Goal: Browse casually: Explore the website without a specific task or goal

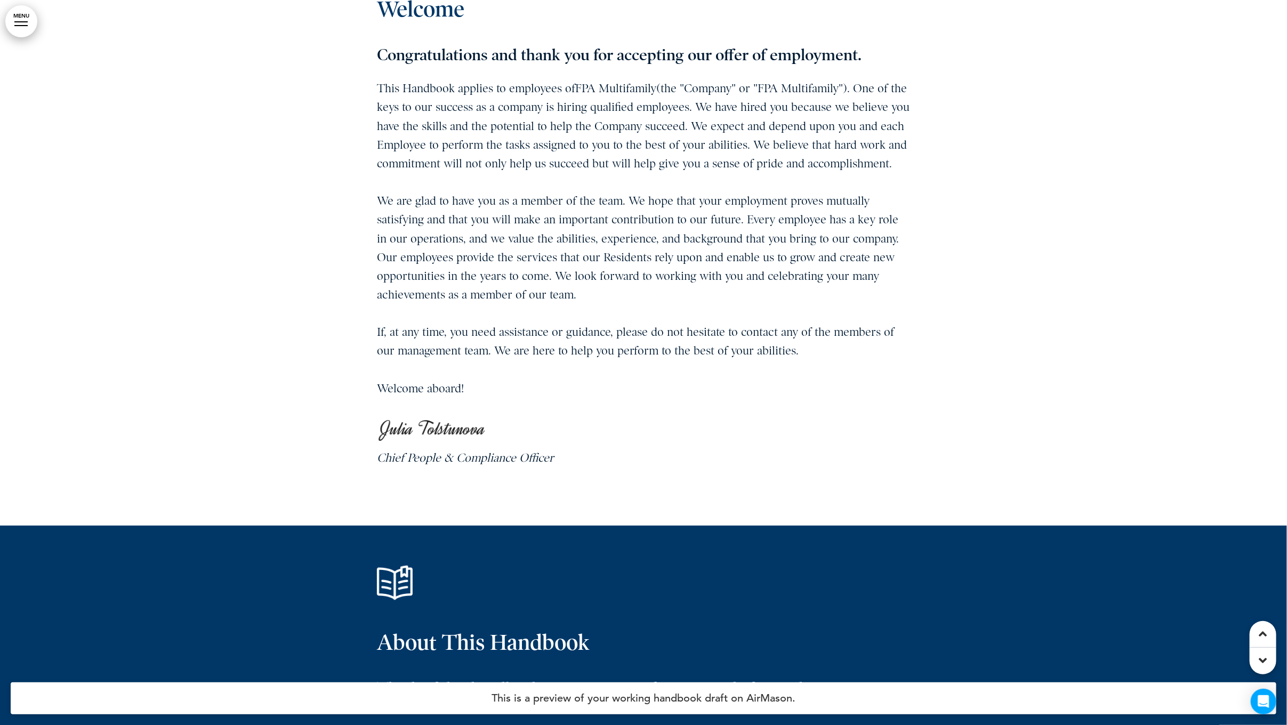
scroll to position [753, 0]
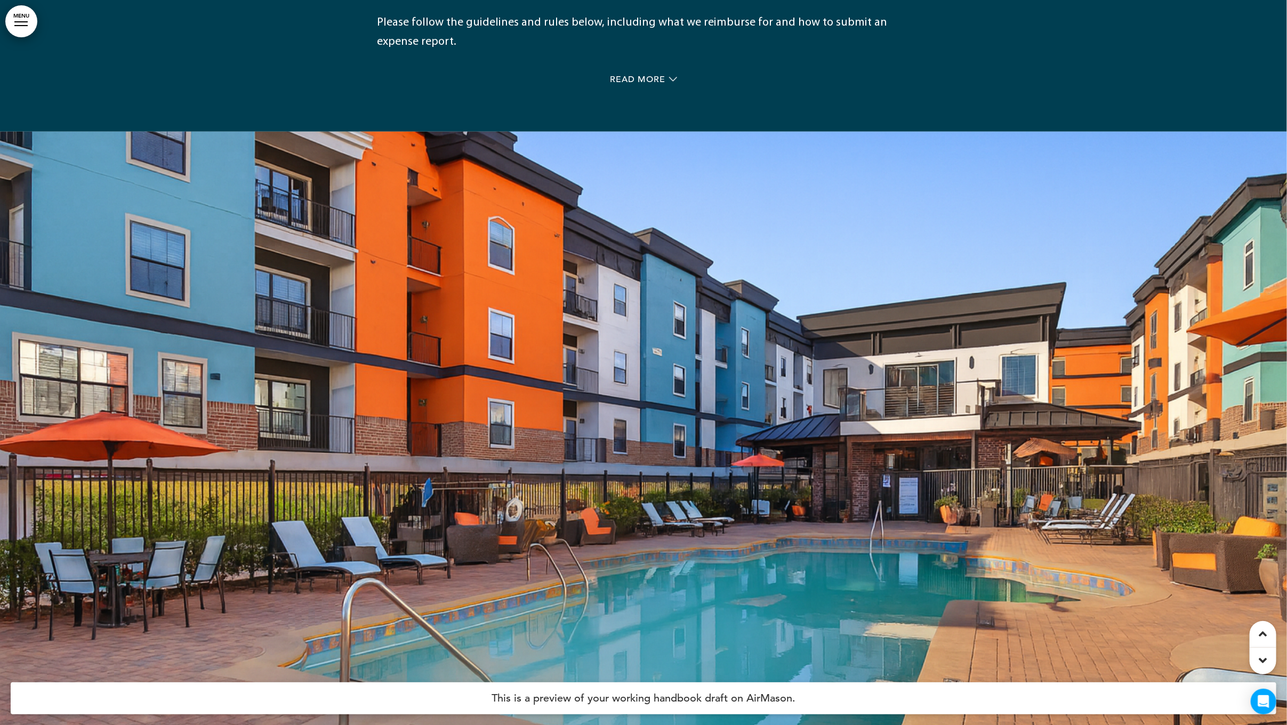
scroll to position [20677, 0]
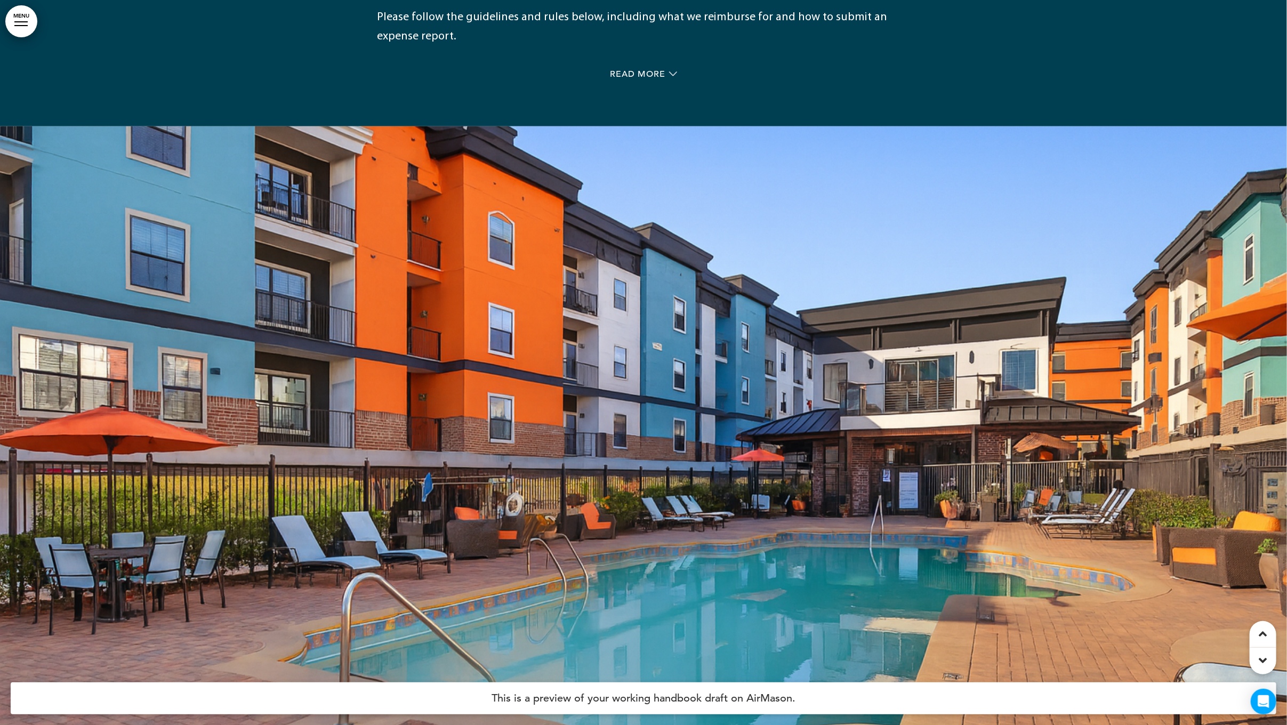
click at [601, 126] on div at bounding box center [643, 488] width 1287 height 725
click at [425, 476] on div at bounding box center [643, 488] width 1287 height 725
click at [592, 251] on div at bounding box center [643, 488] width 1287 height 725
click at [886, 311] on div at bounding box center [643, 488] width 1287 height 725
click at [830, 413] on div at bounding box center [643, 488] width 1287 height 725
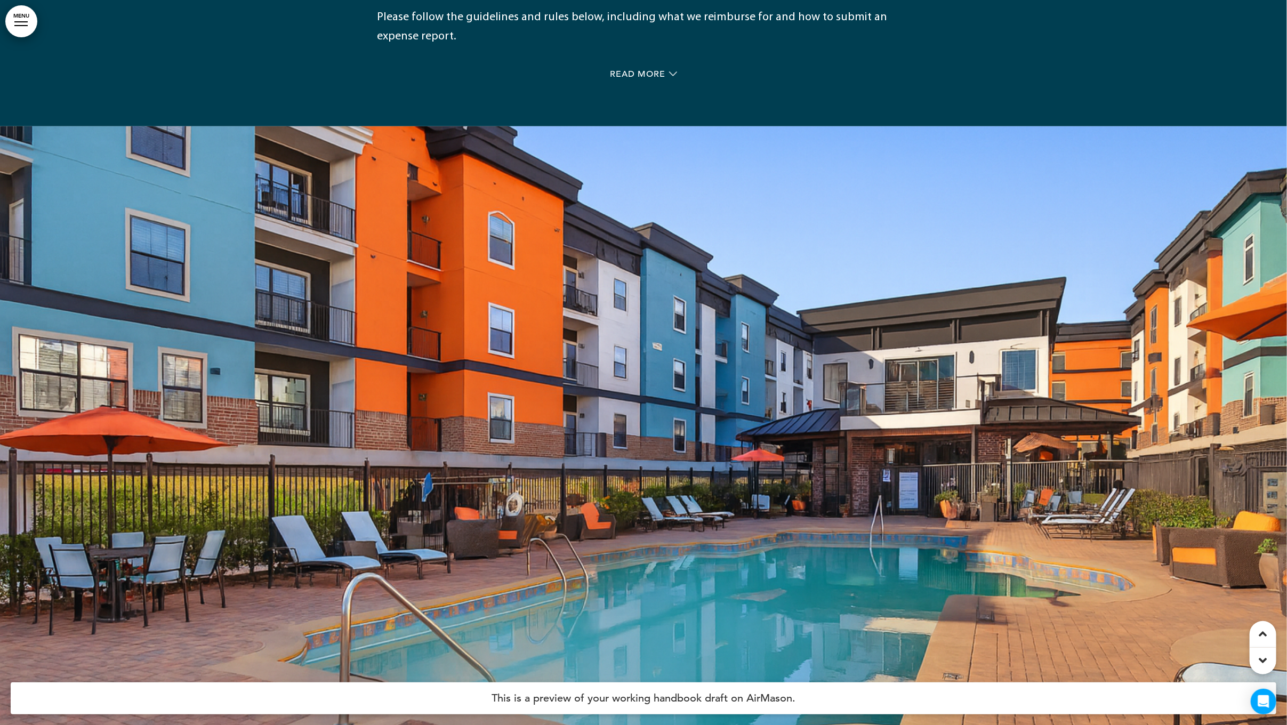
click at [435, 284] on div at bounding box center [643, 488] width 1287 height 725
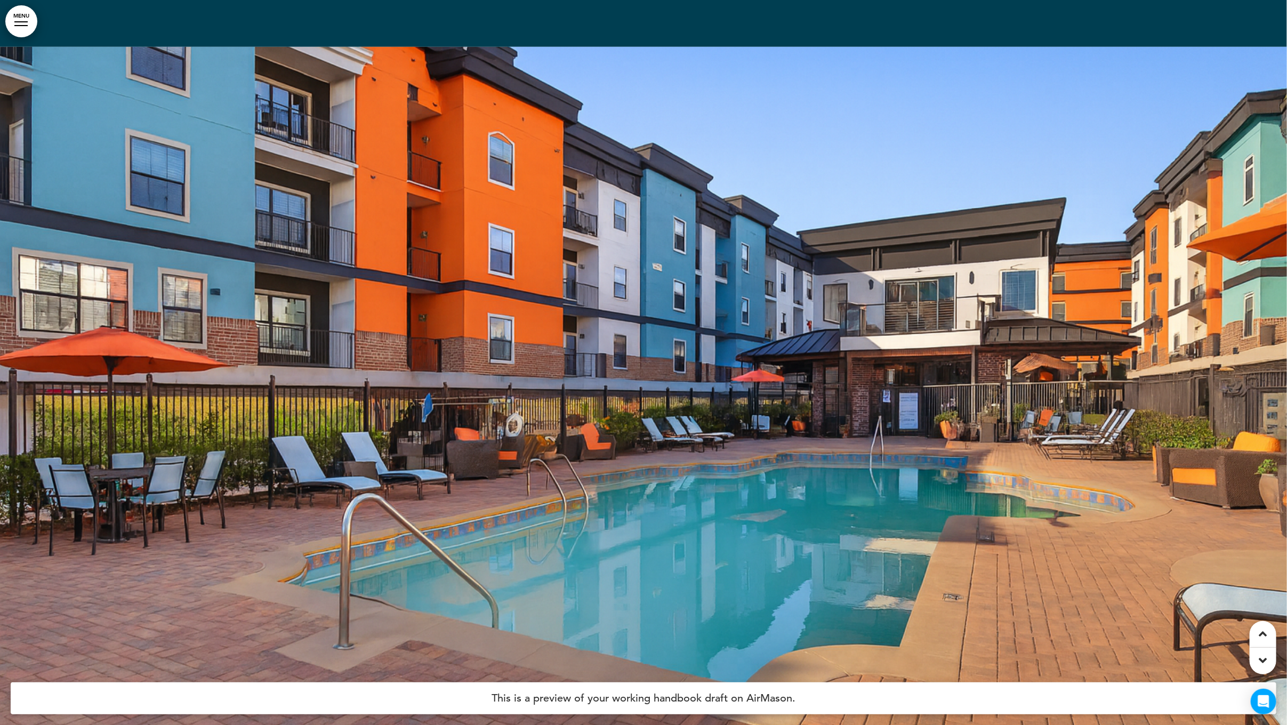
scroll to position [20761, 0]
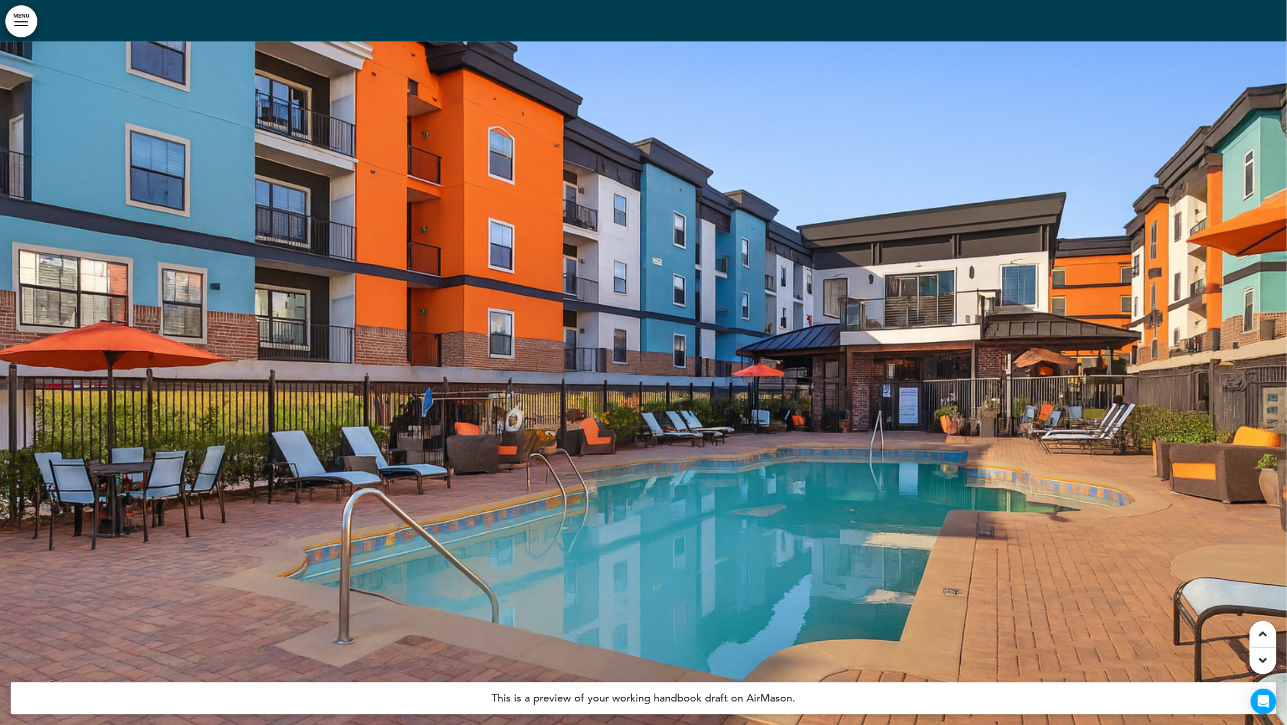
click at [300, 142] on div at bounding box center [643, 404] width 1287 height 725
drag, startPoint x: 512, startPoint y: 534, endPoint x: 597, endPoint y: 467, distance: 108.6
click at [519, 532] on div at bounding box center [643, 404] width 1287 height 725
click at [890, 346] on div at bounding box center [643, 404] width 1287 height 725
drag, startPoint x: 523, startPoint y: 393, endPoint x: 472, endPoint y: 267, distance: 136.1
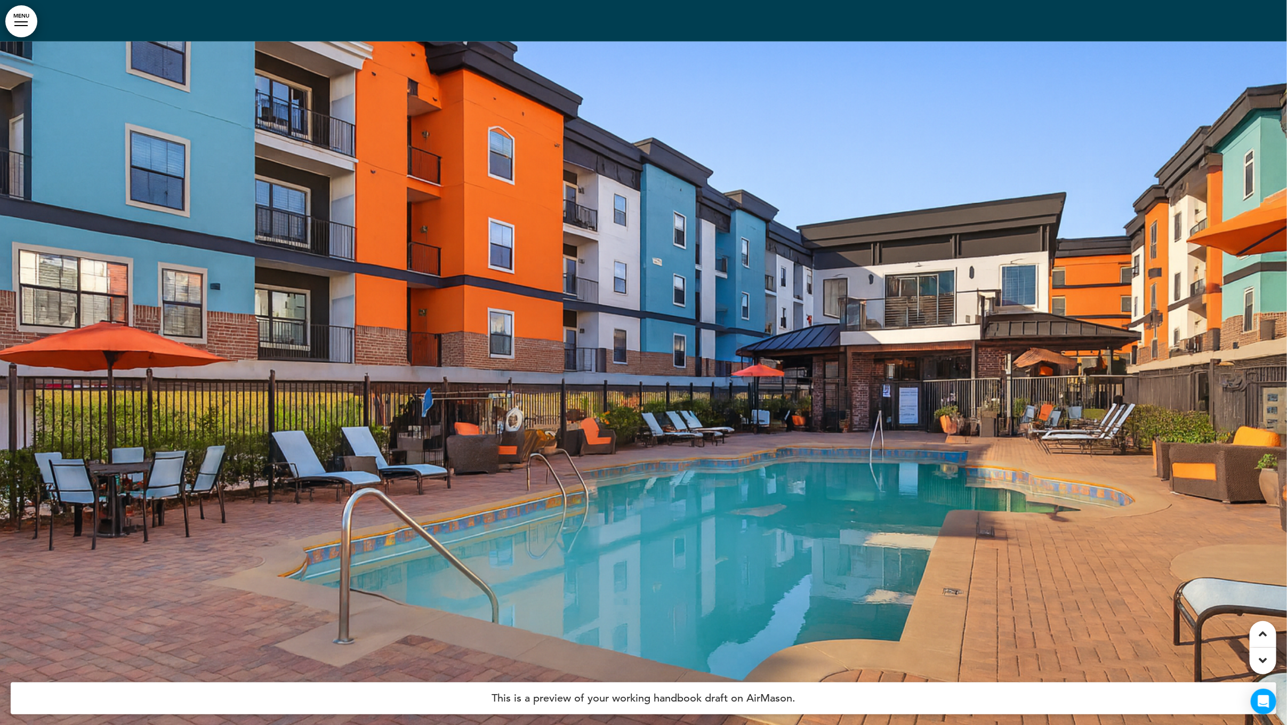
click at [461, 318] on div at bounding box center [643, 404] width 1287 height 725
click at [503, 232] on div at bounding box center [643, 404] width 1287 height 725
click at [797, 274] on div at bounding box center [643, 404] width 1287 height 725
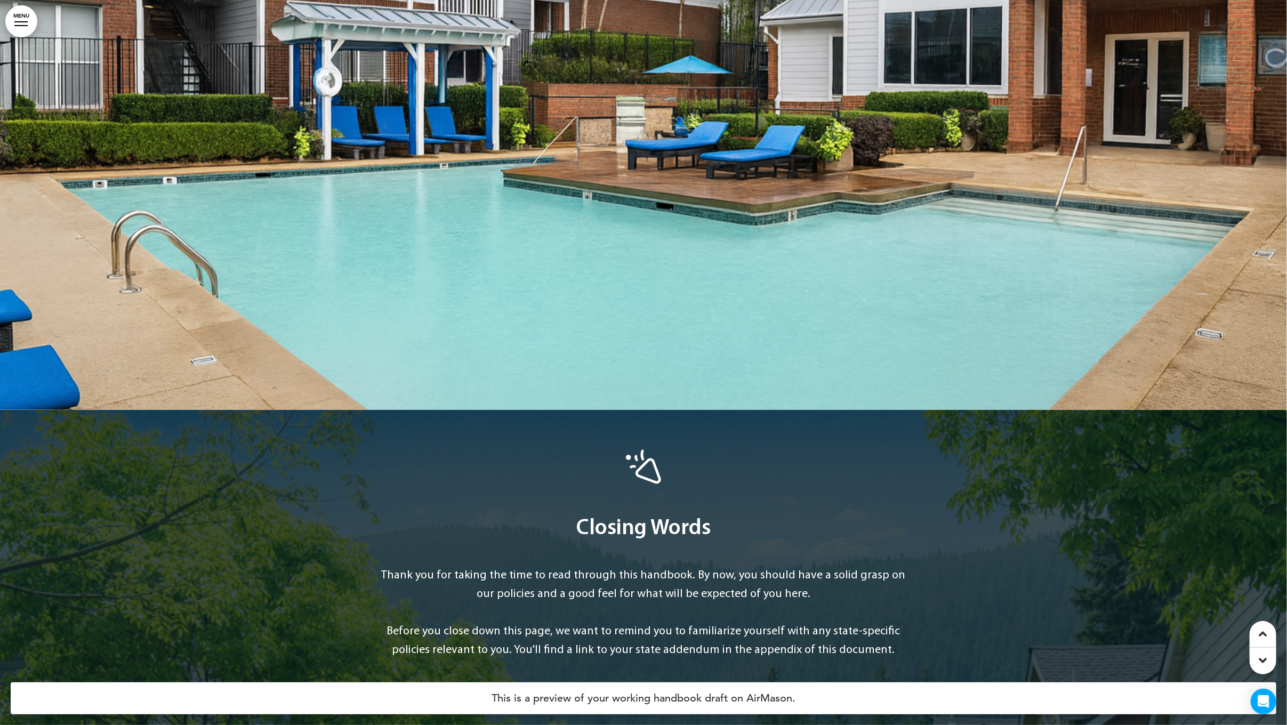
scroll to position [38985, 0]
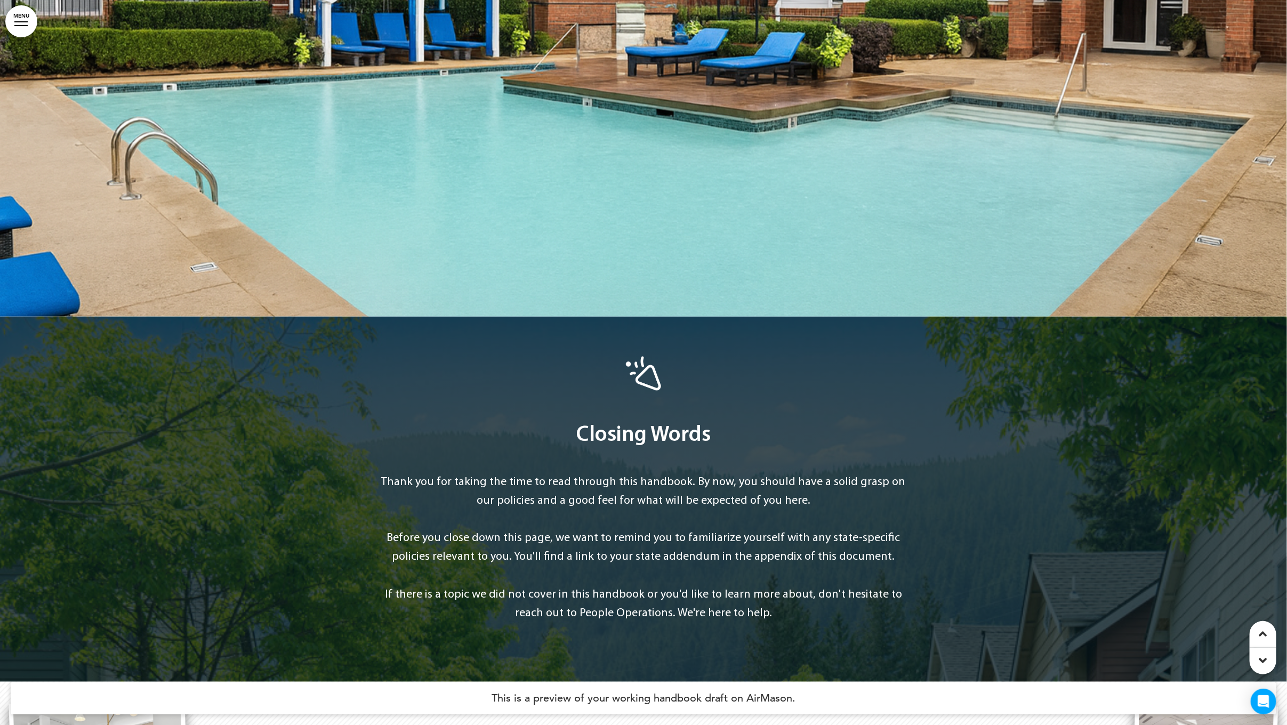
drag, startPoint x: 969, startPoint y: 569, endPoint x: 25, endPoint y: 109, distance: 1050.9
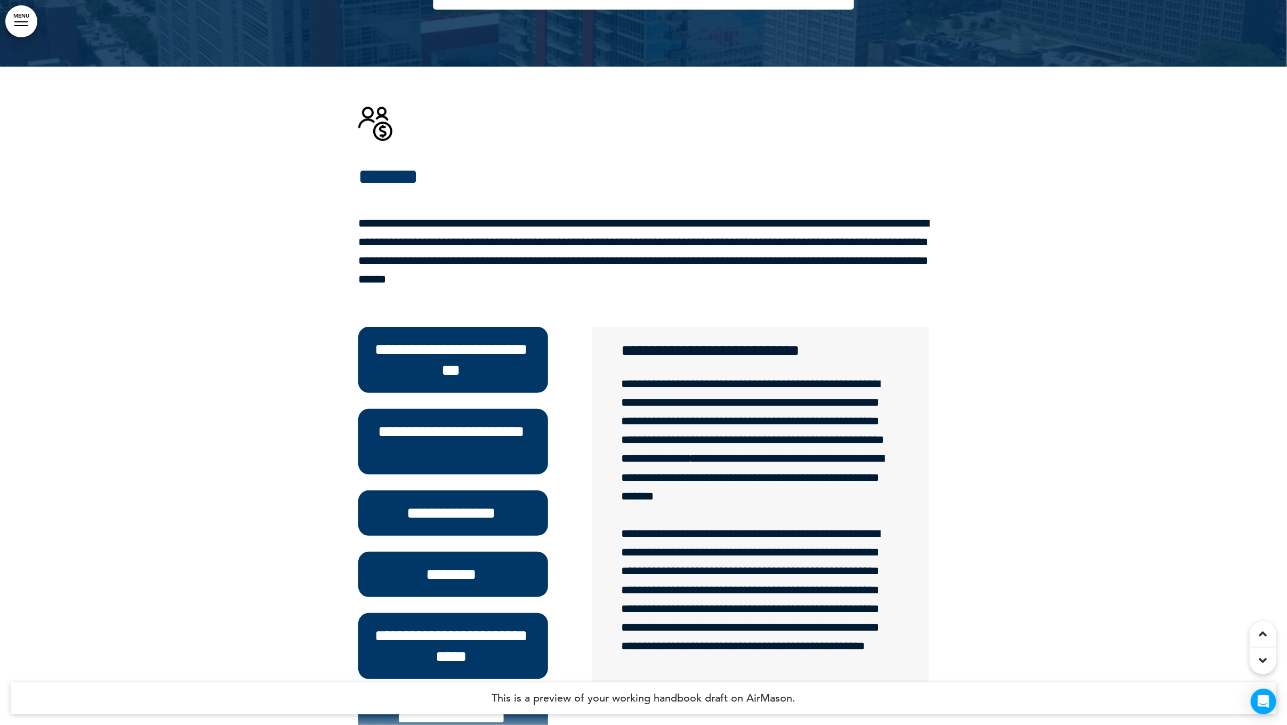
scroll to position [13582, 0]
